Goal: Find specific page/section: Find specific page/section

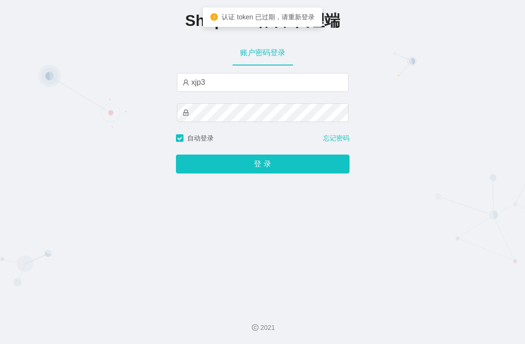
type input "xjp3"
click at [176, 155] on button "登 录" at bounding box center [263, 164] width 174 height 19
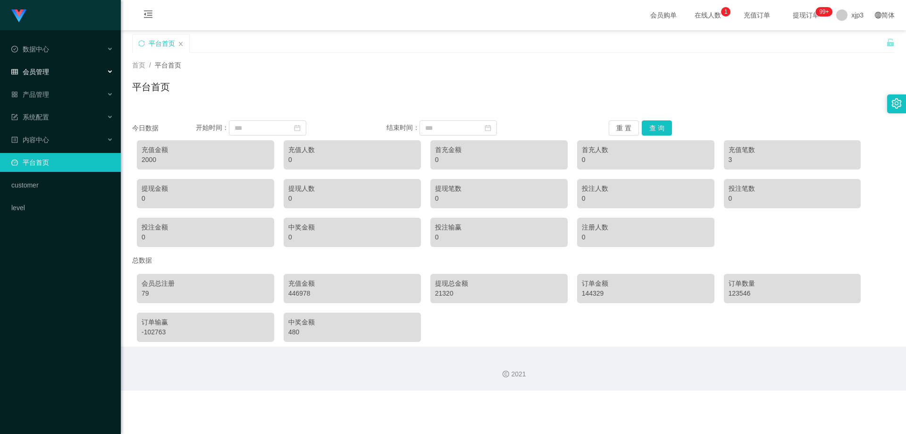
click at [61, 70] on div "会员管理" at bounding box center [60, 71] width 121 height 19
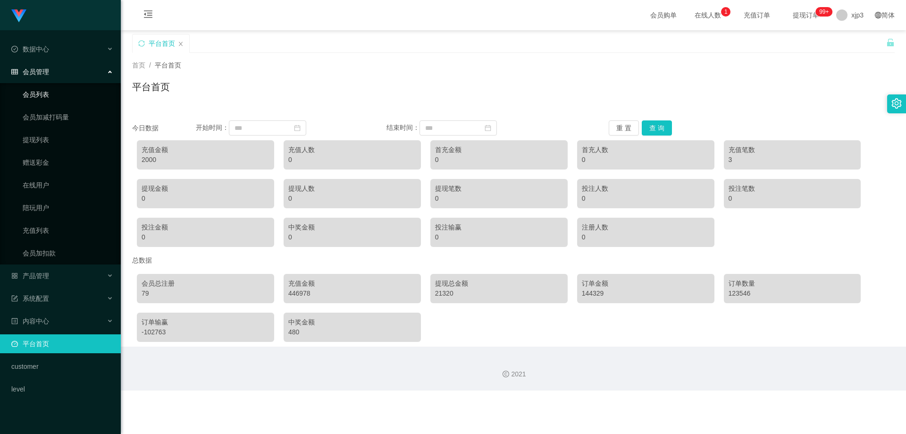
click at [50, 89] on link "会员列表" at bounding box center [68, 94] width 91 height 19
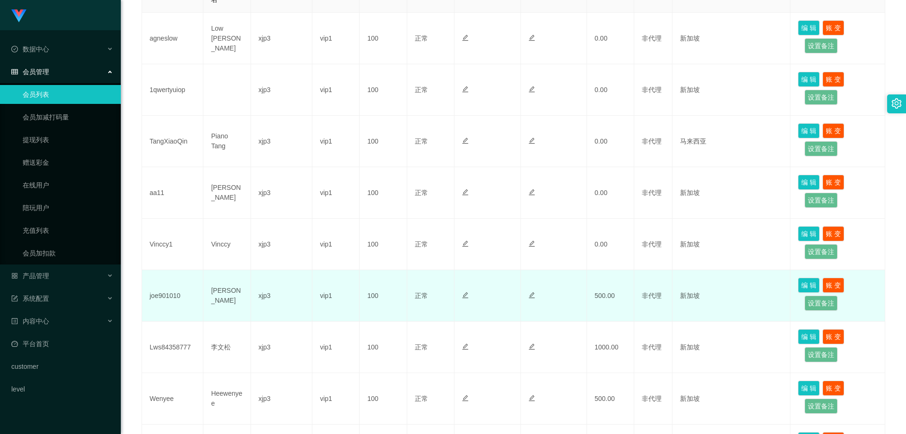
scroll to position [283, 0]
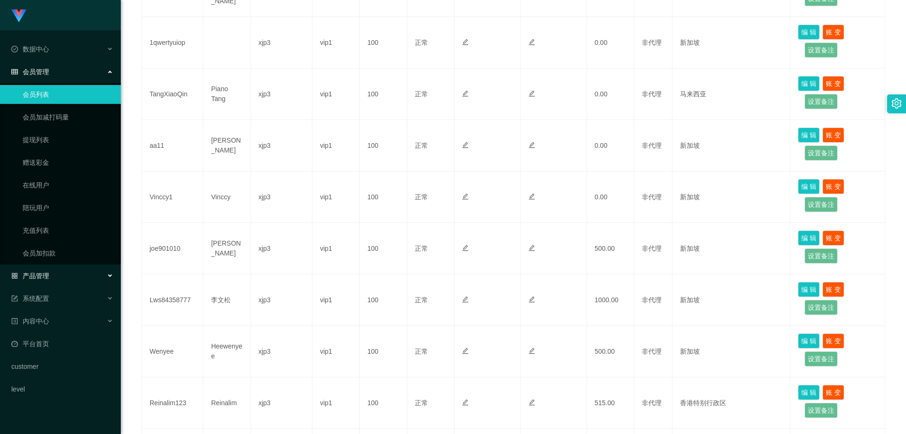
click at [71, 279] on div "产品管理" at bounding box center [60, 275] width 121 height 19
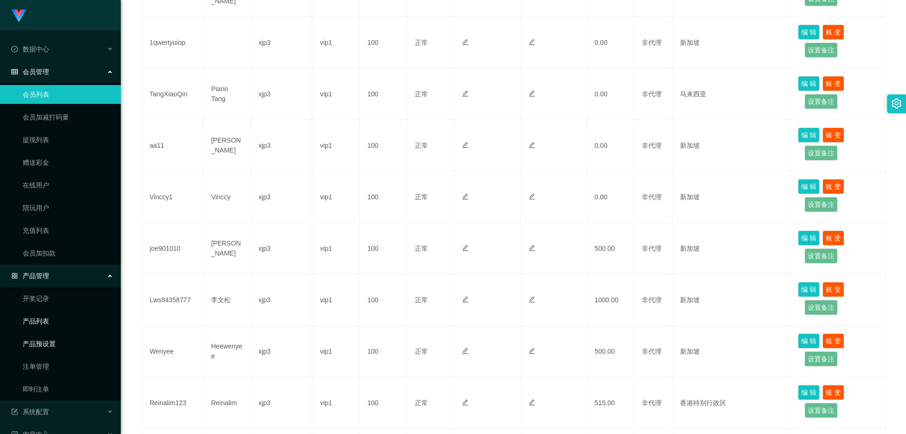
click at [59, 336] on link "产品预设置" at bounding box center [68, 343] width 91 height 19
